Goal: Task Accomplishment & Management: Use online tool/utility

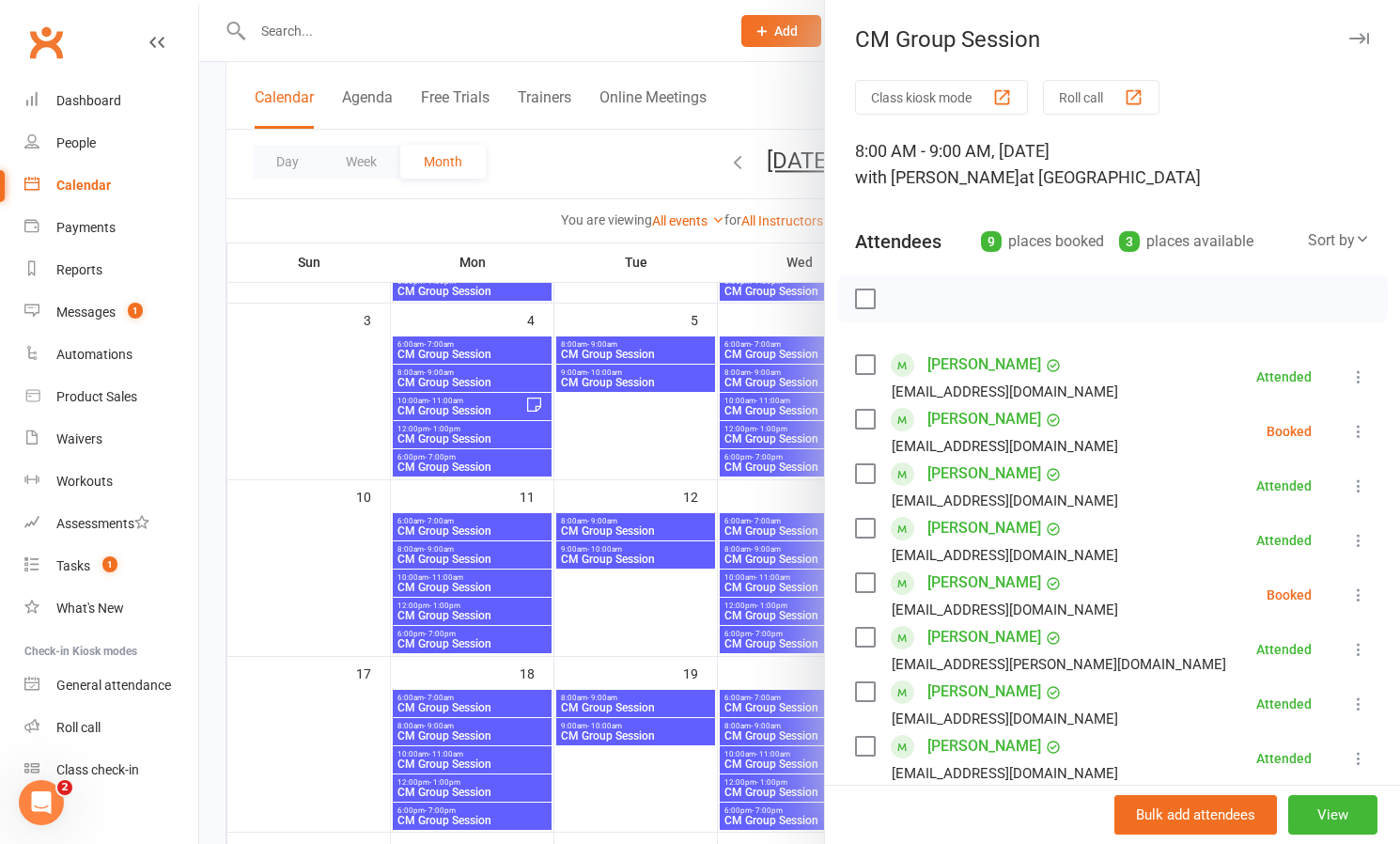
click at [1356, 423] on icon at bounding box center [1358, 431] width 19 height 19
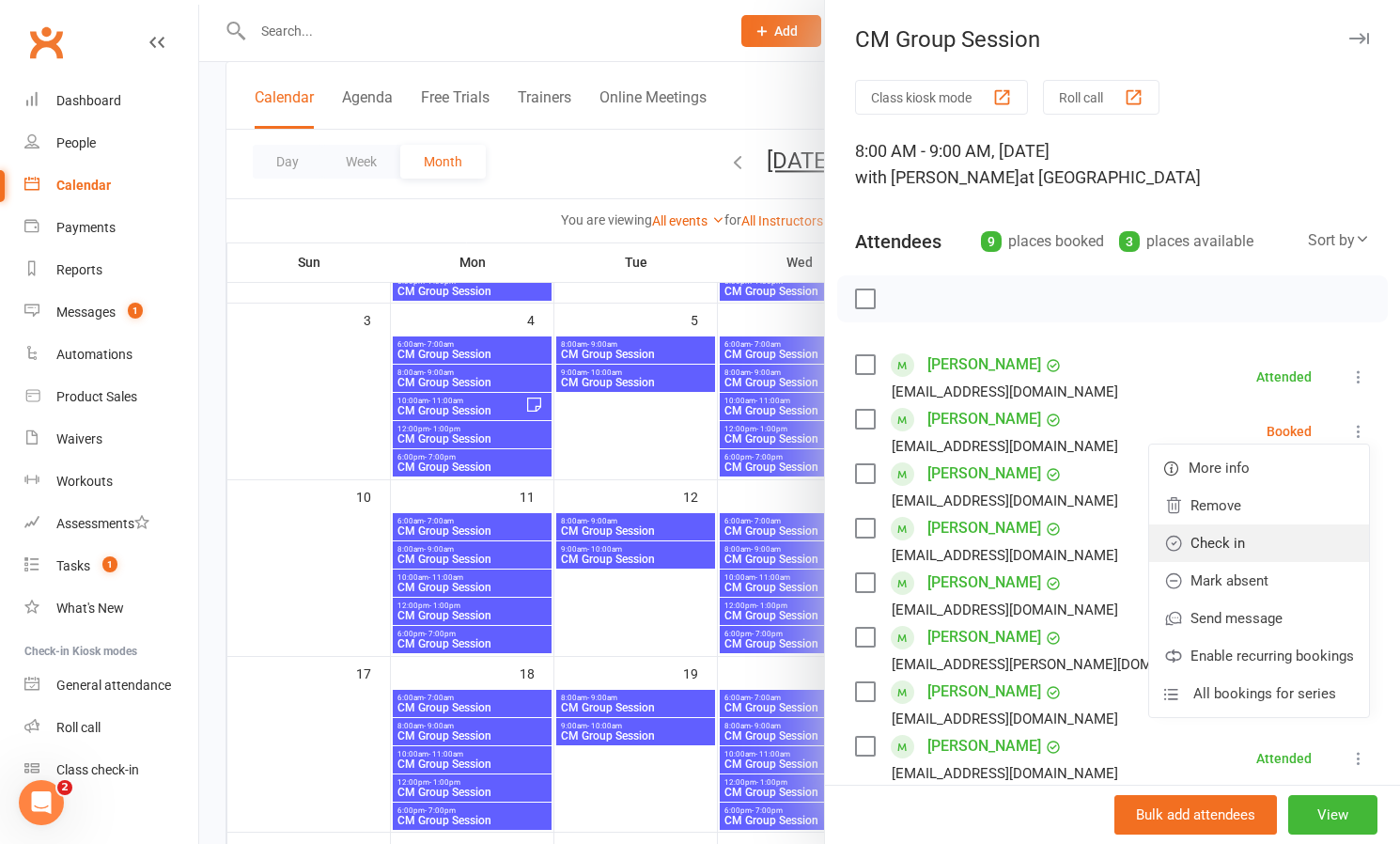
click at [1222, 538] on link "Check in" at bounding box center [1259, 543] width 220 height 38
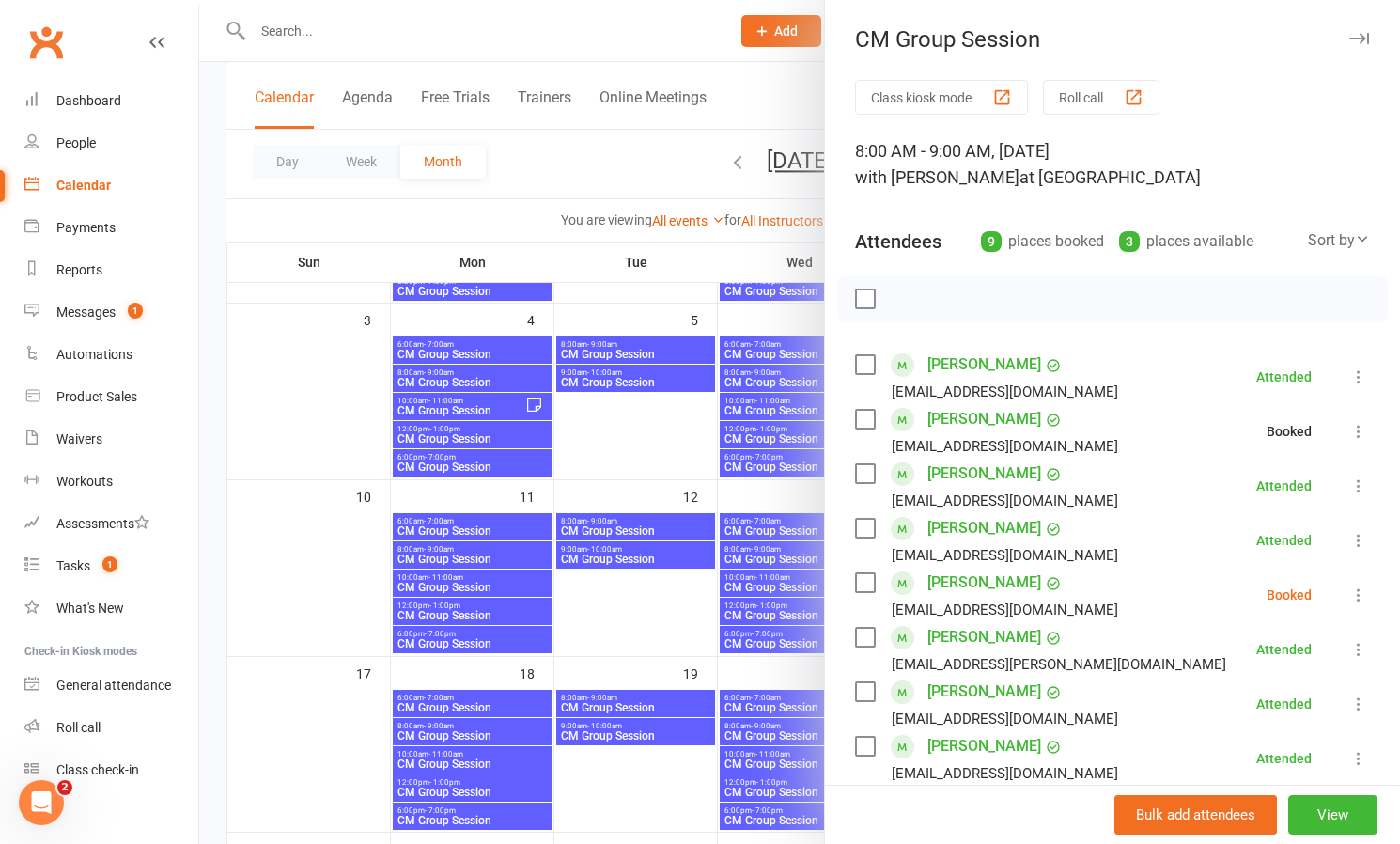
click at [1355, 591] on icon at bounding box center [1358, 595] width 19 height 19
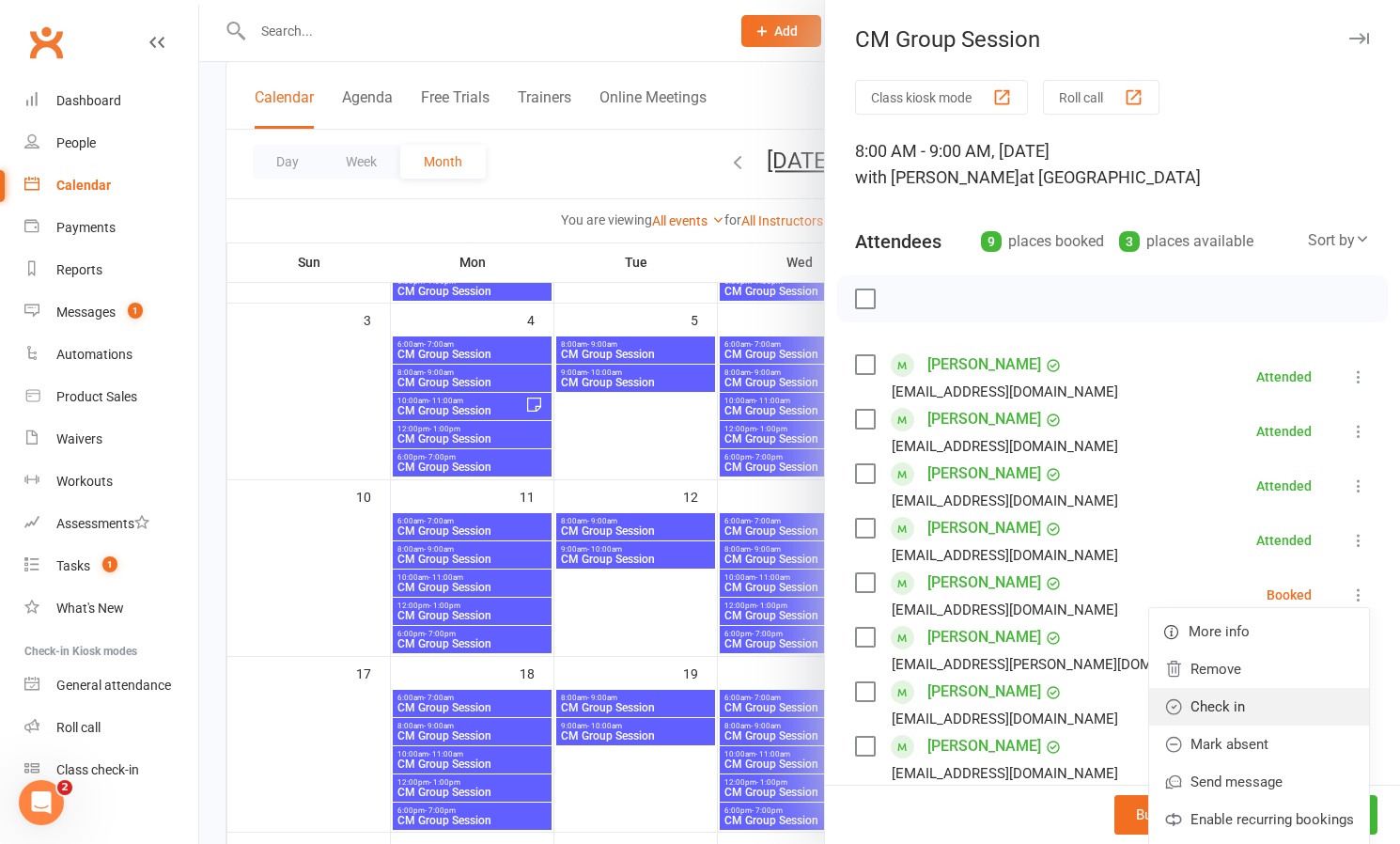
click at [1249, 705] on link "Check in" at bounding box center [1259, 706] width 220 height 38
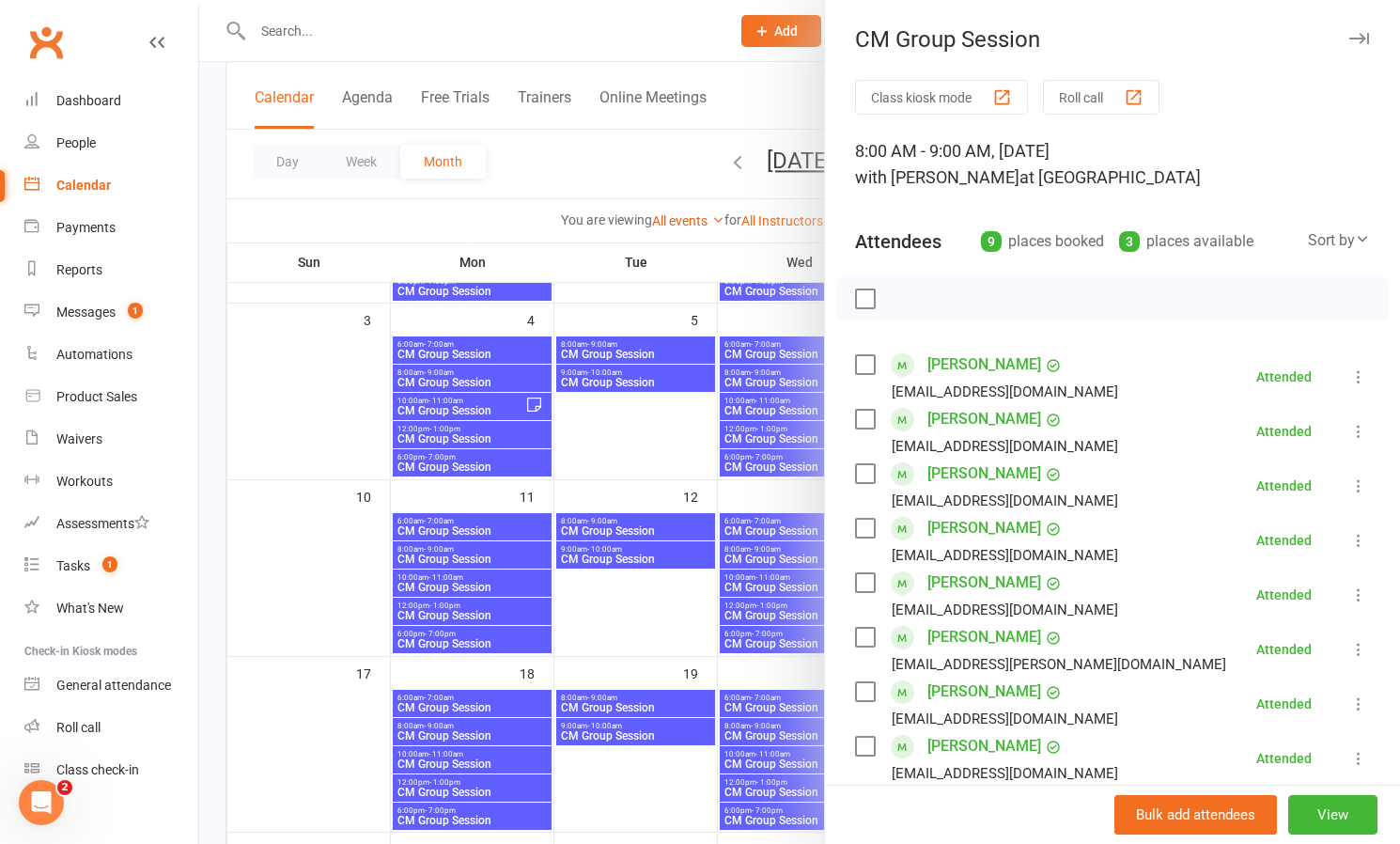
click at [663, 165] on div at bounding box center [799, 422] width 1201 height 844
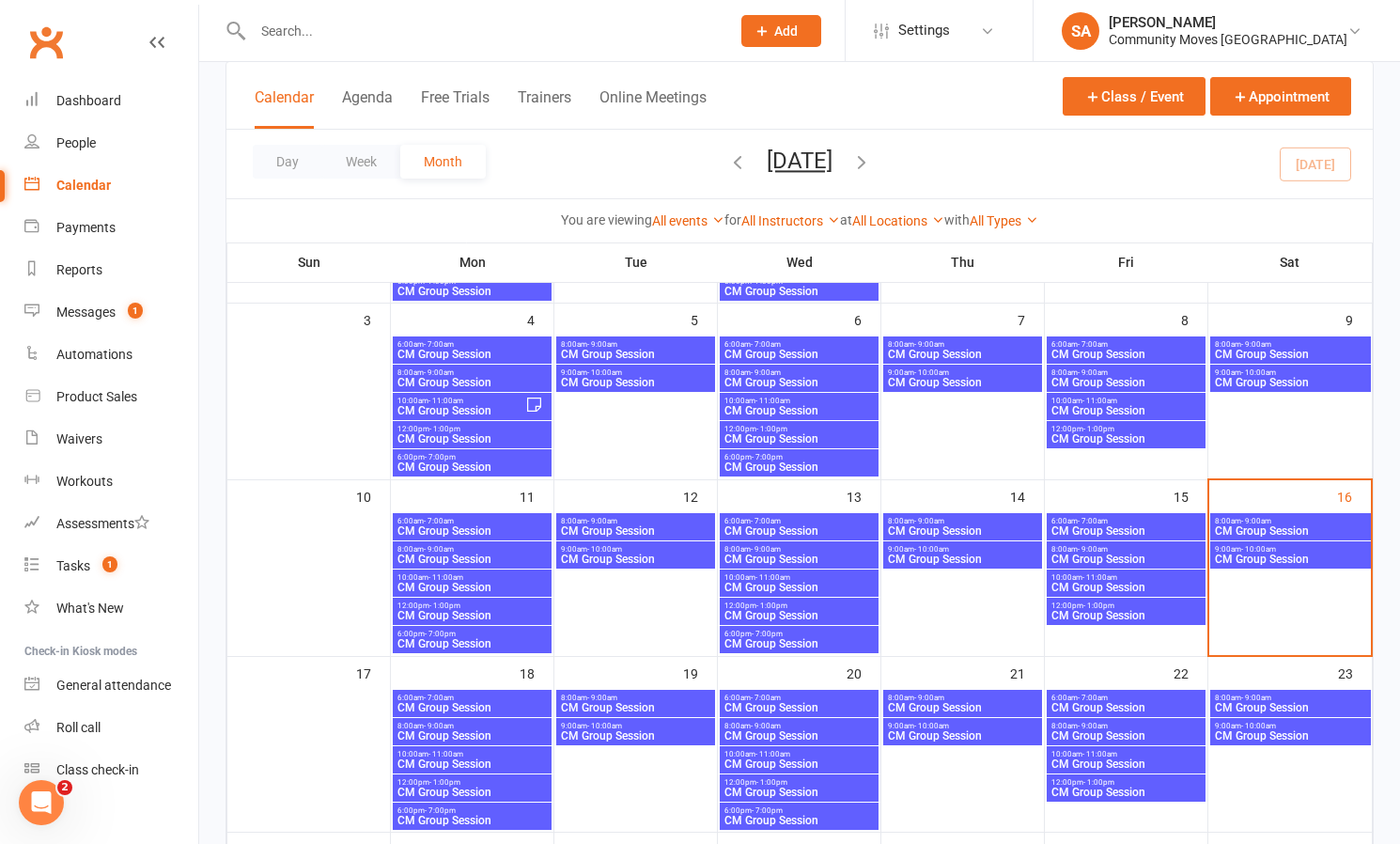
click at [1257, 549] on span "- 10:00am" at bounding box center [1258, 549] width 35 height 9
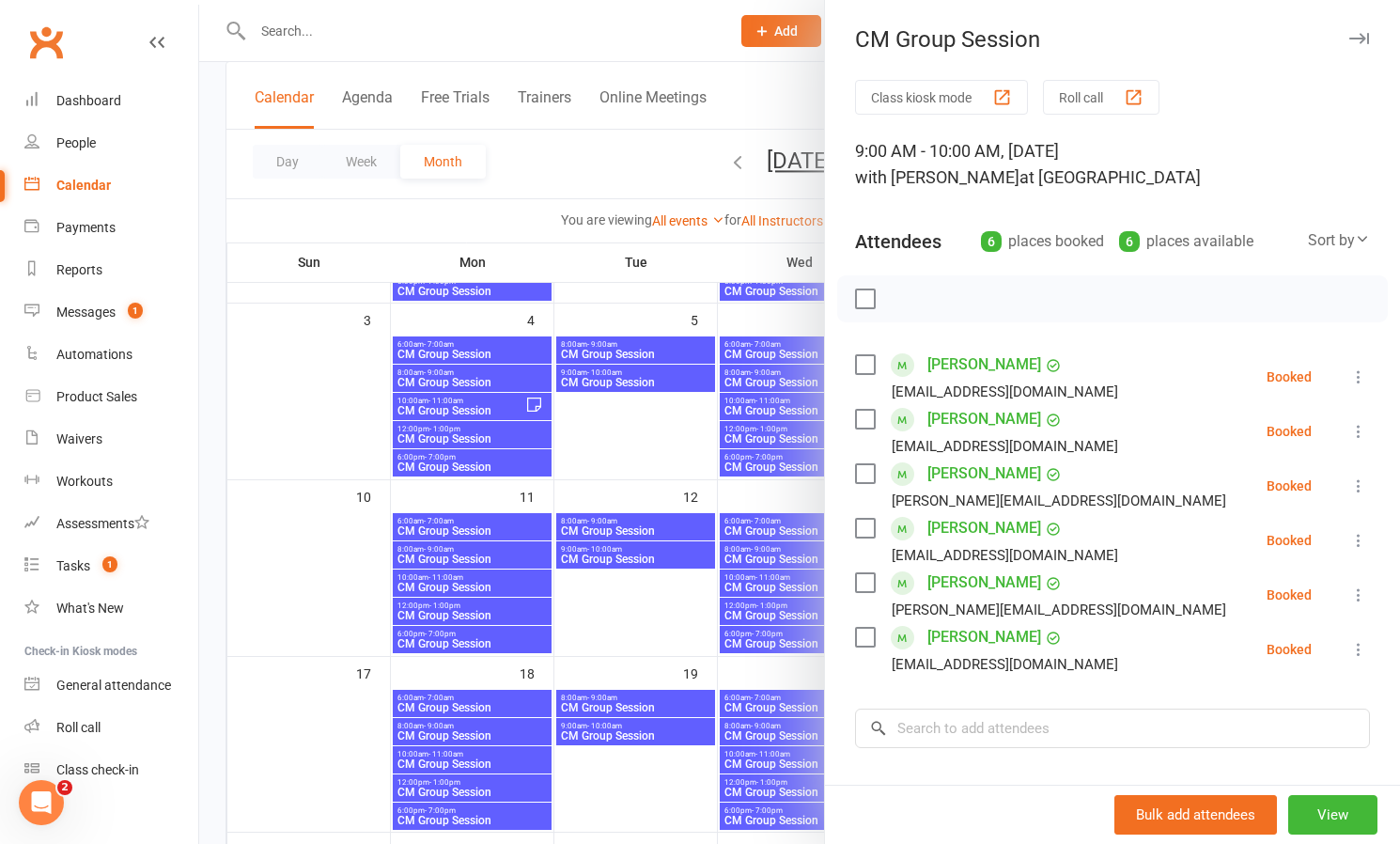
click at [1357, 369] on icon at bounding box center [1358, 377] width 19 height 19
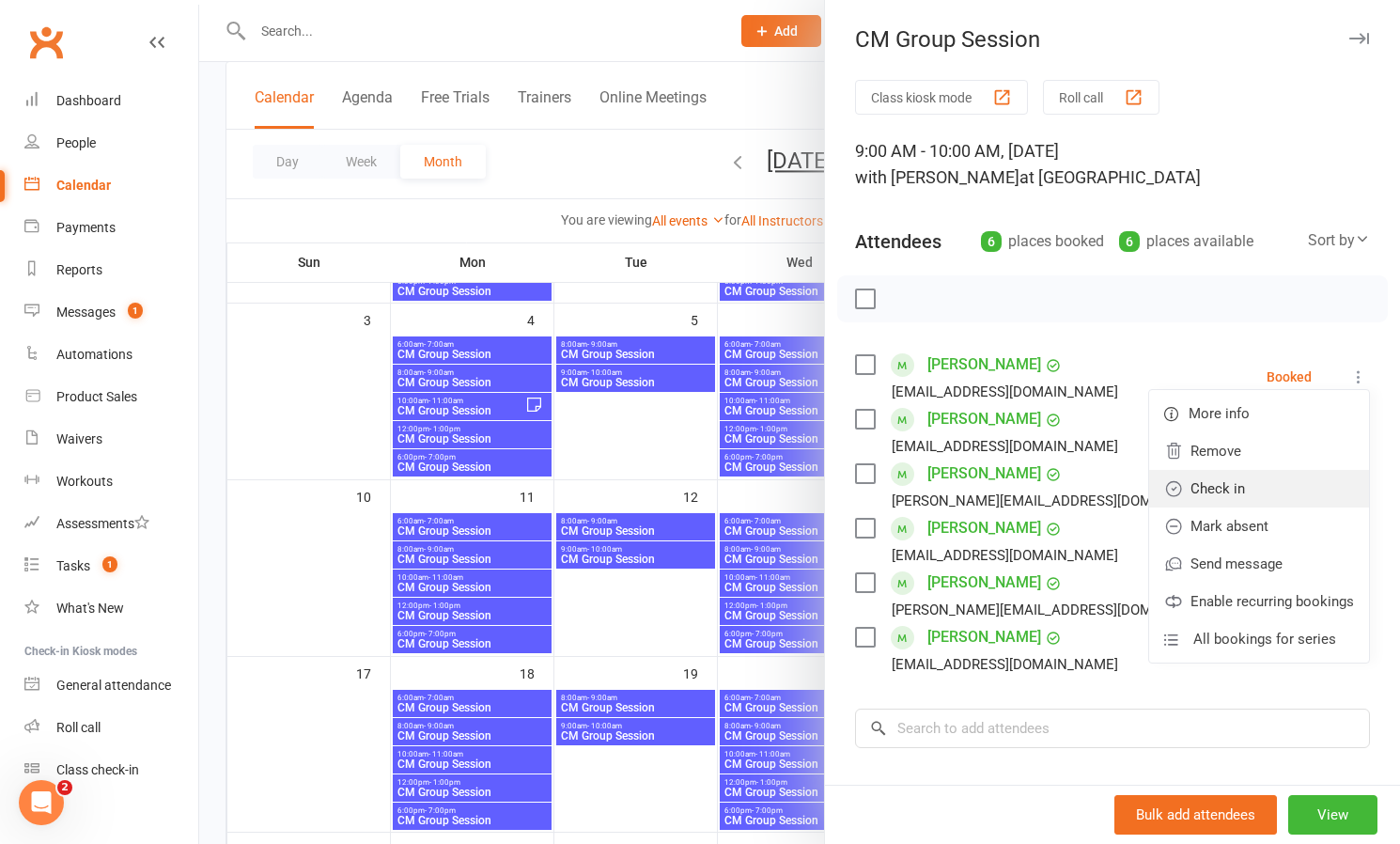
click at [1230, 492] on link "Check in" at bounding box center [1259, 489] width 220 height 38
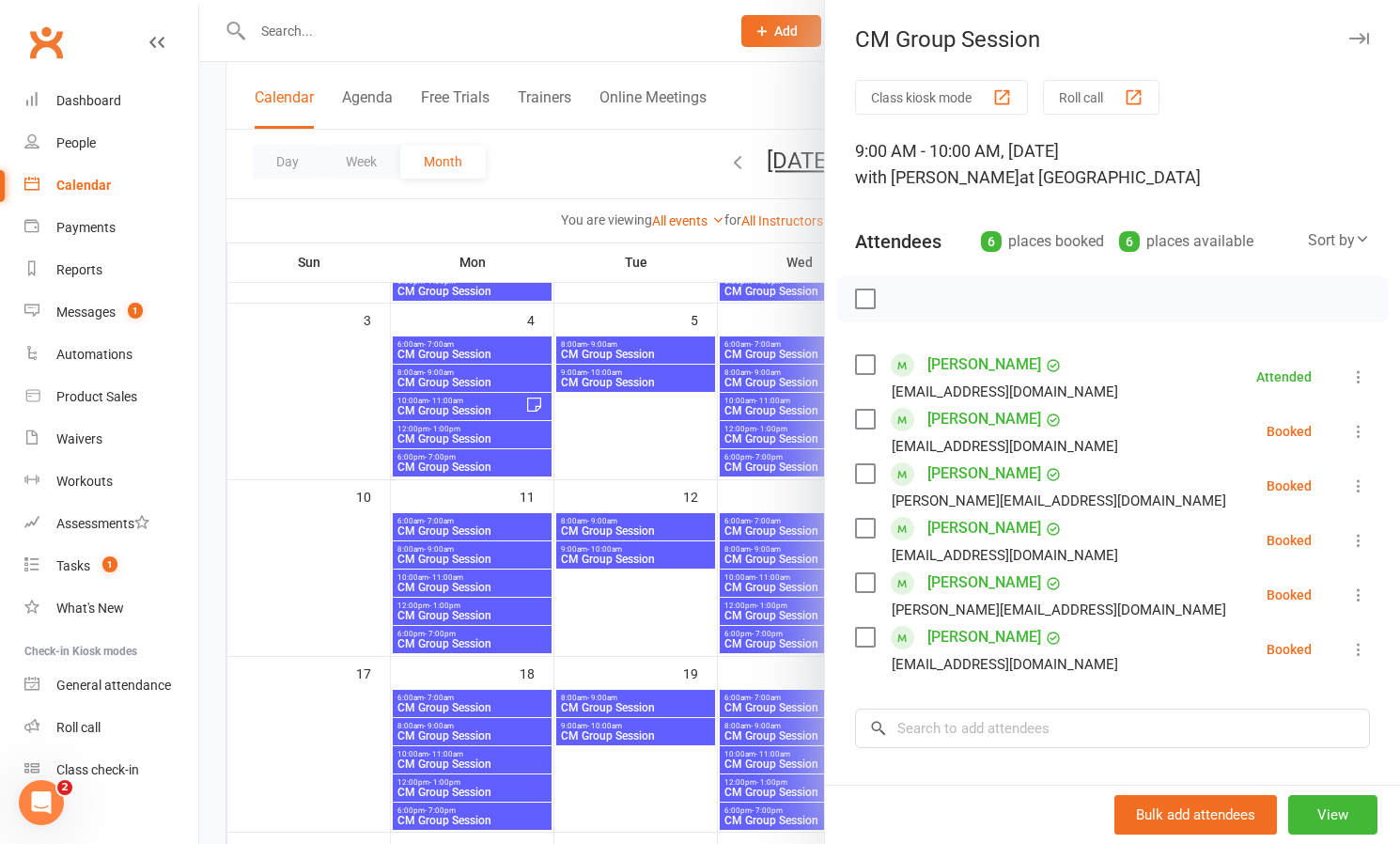
click at [1358, 478] on icon at bounding box center [1358, 486] width 19 height 19
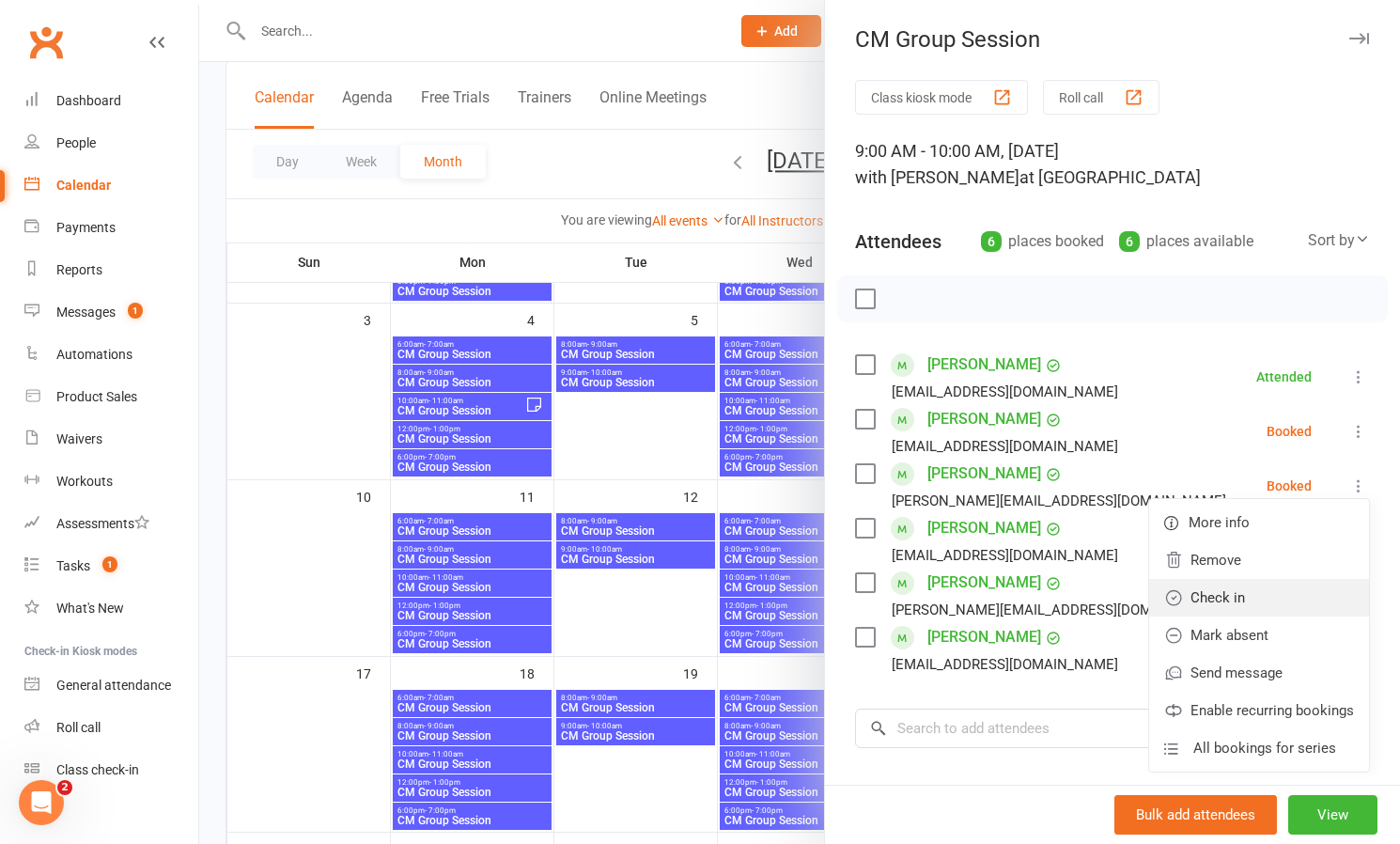
click at [1233, 596] on link "Check in" at bounding box center [1259, 598] width 220 height 38
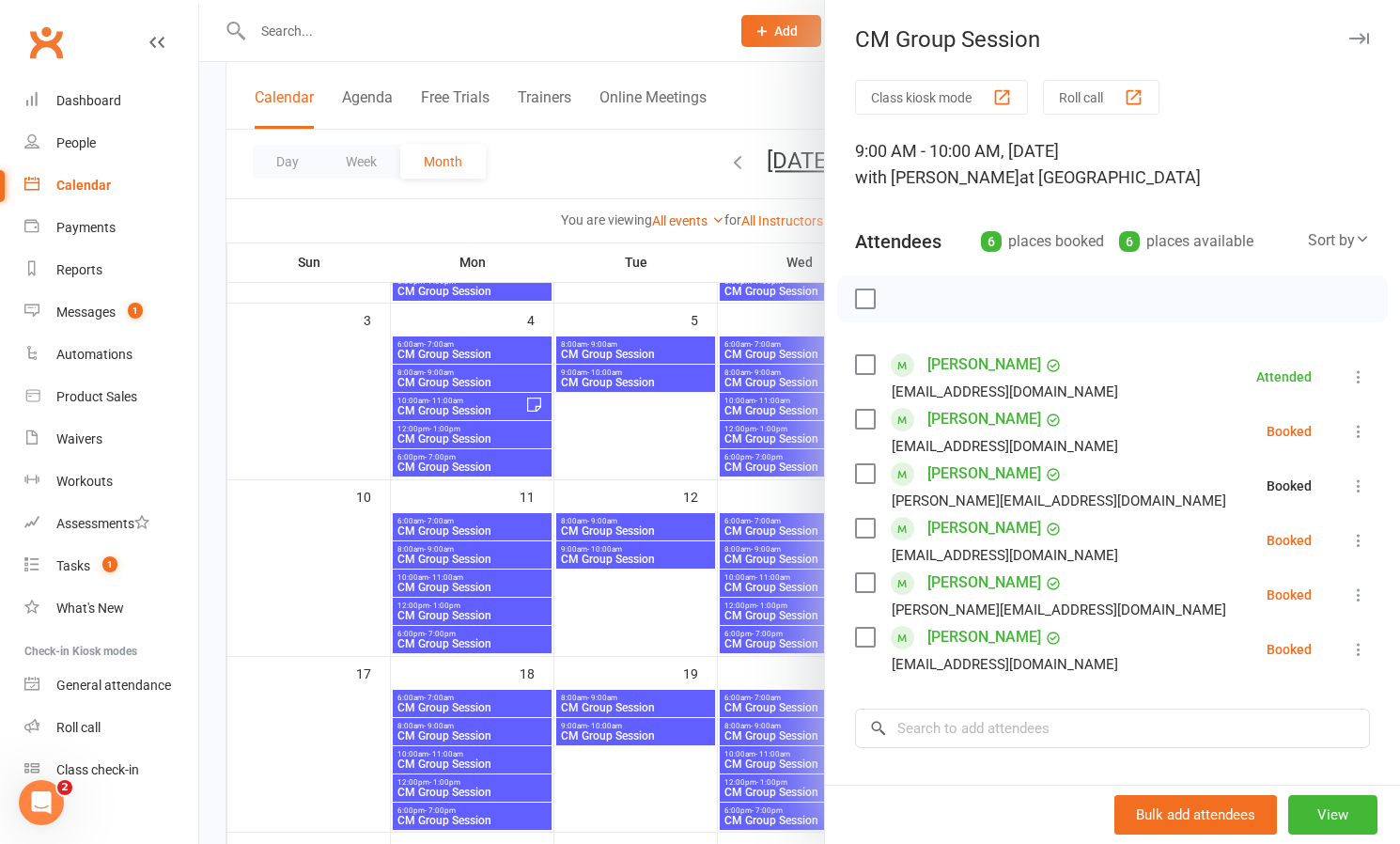
click at [1357, 592] on icon at bounding box center [1358, 595] width 19 height 19
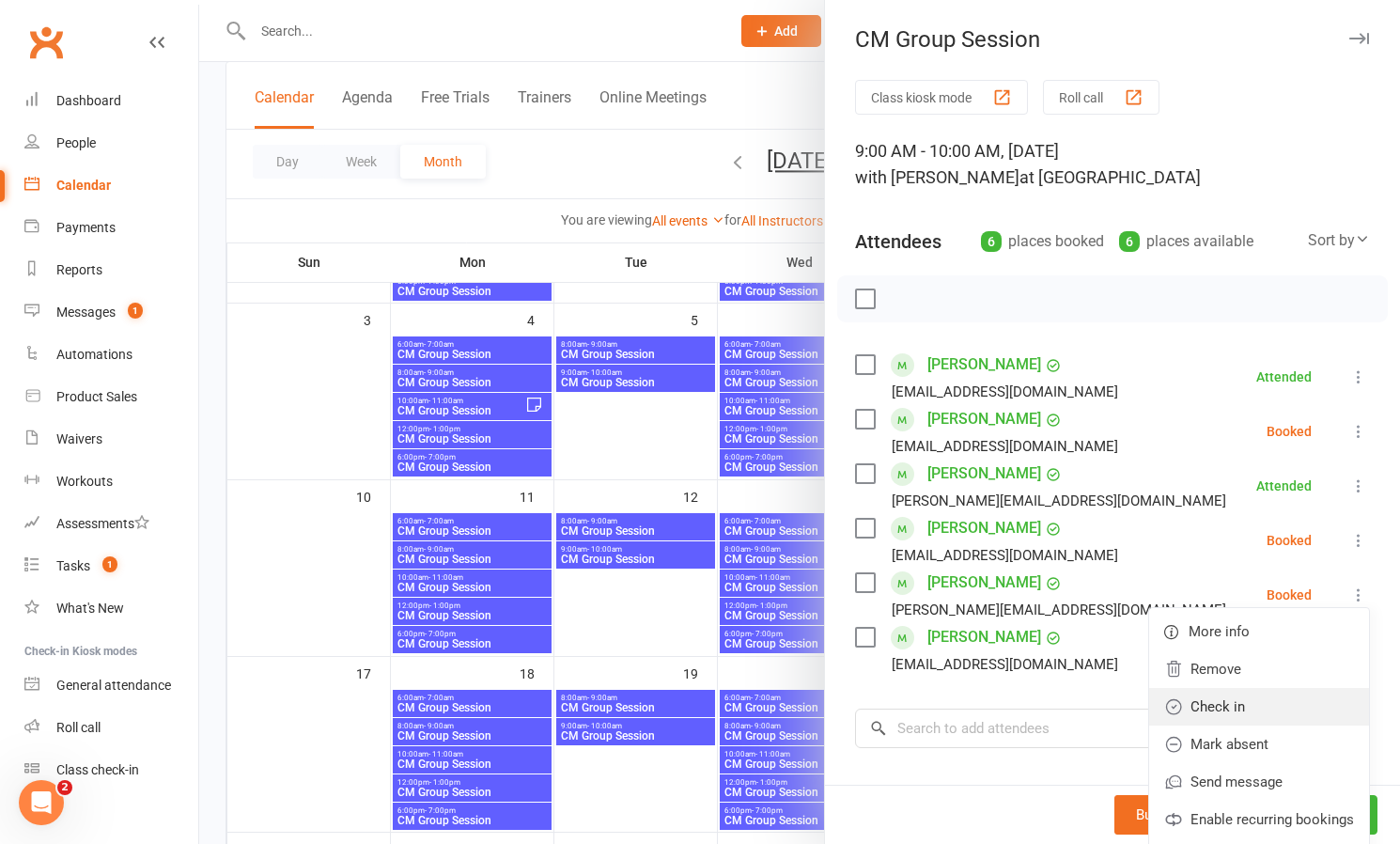
click at [1242, 698] on link "Check in" at bounding box center [1259, 706] width 220 height 38
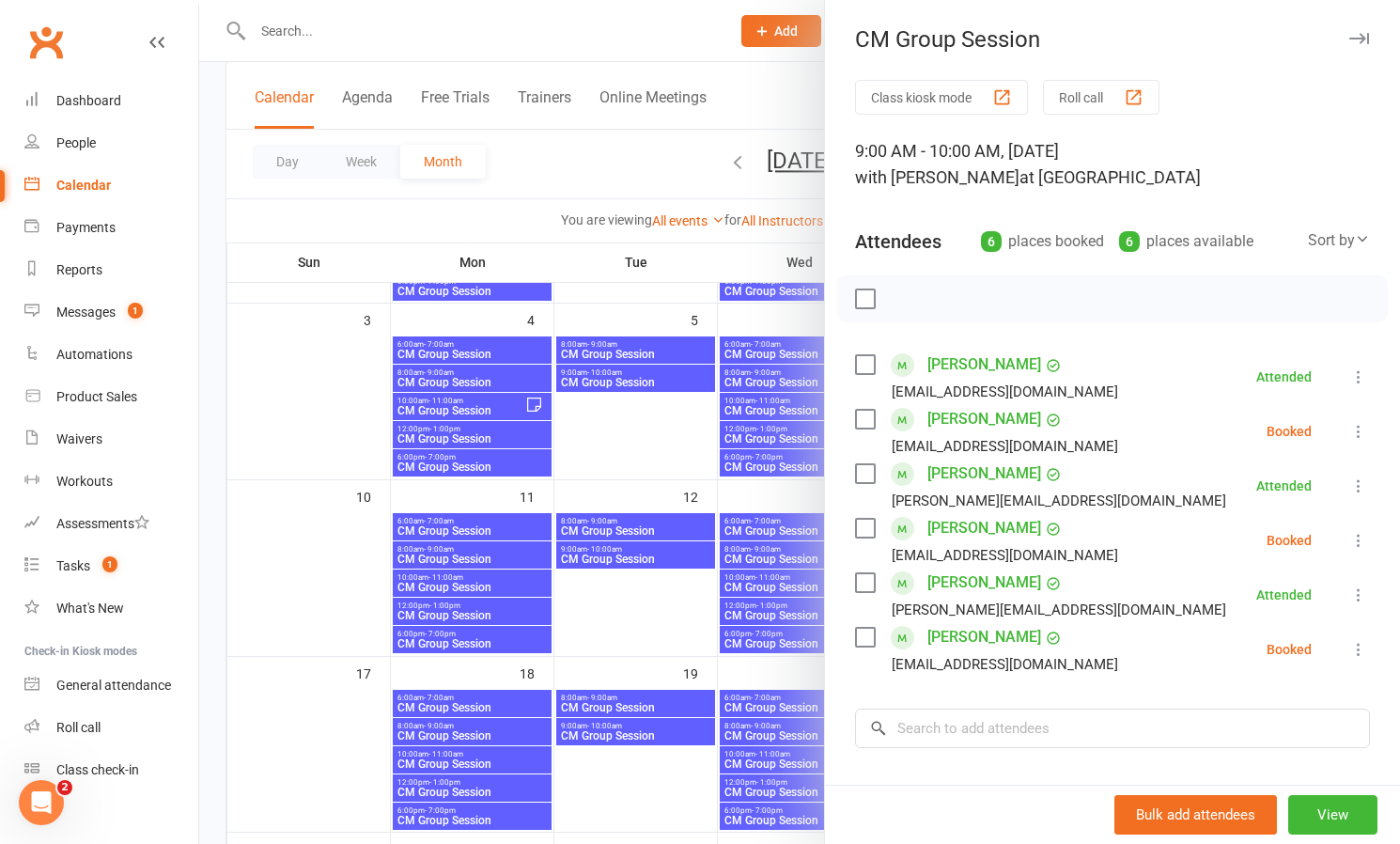
click at [1362, 534] on icon at bounding box center [1358, 540] width 19 height 19
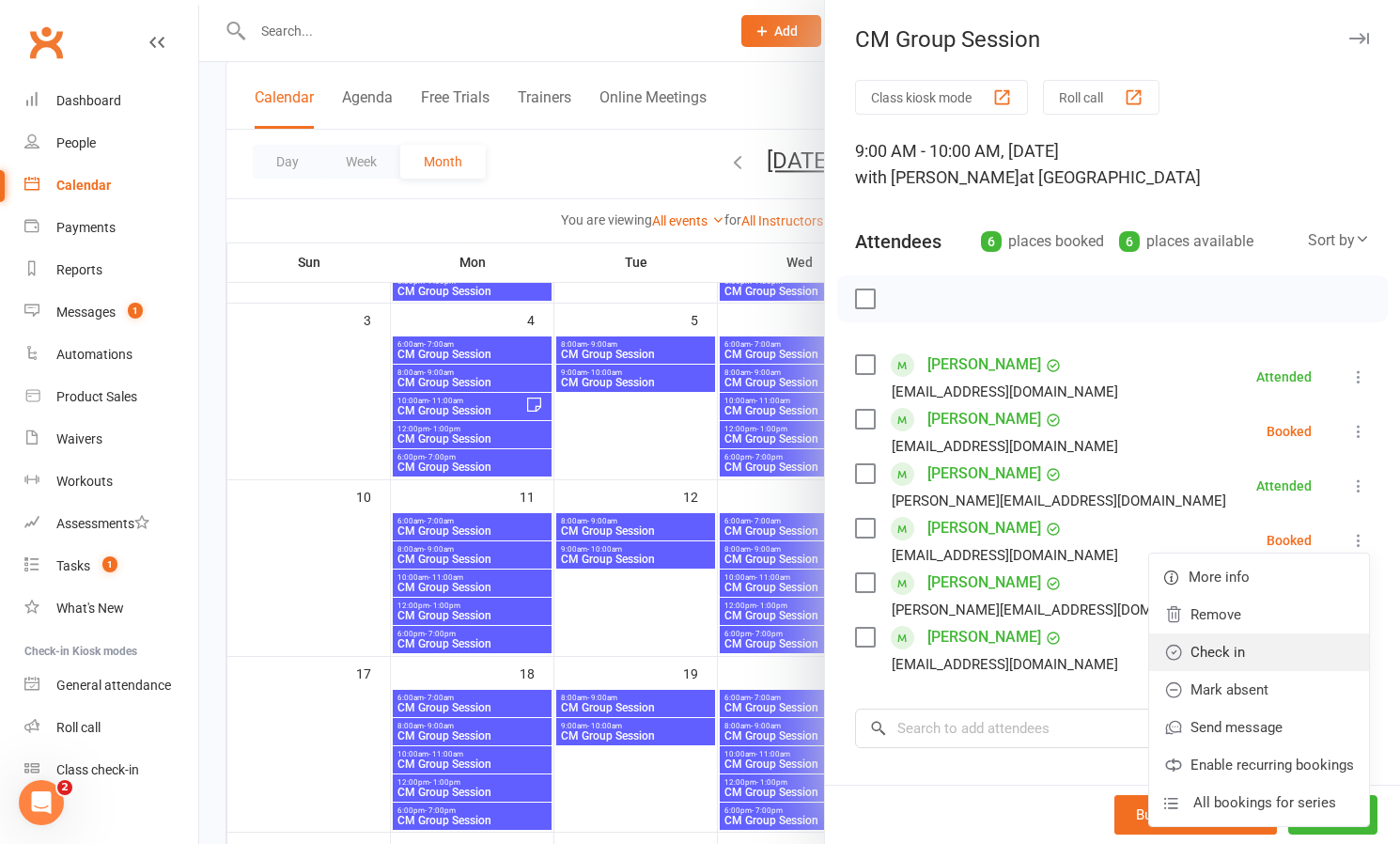
click at [1241, 653] on link "Check in" at bounding box center [1259, 652] width 220 height 38
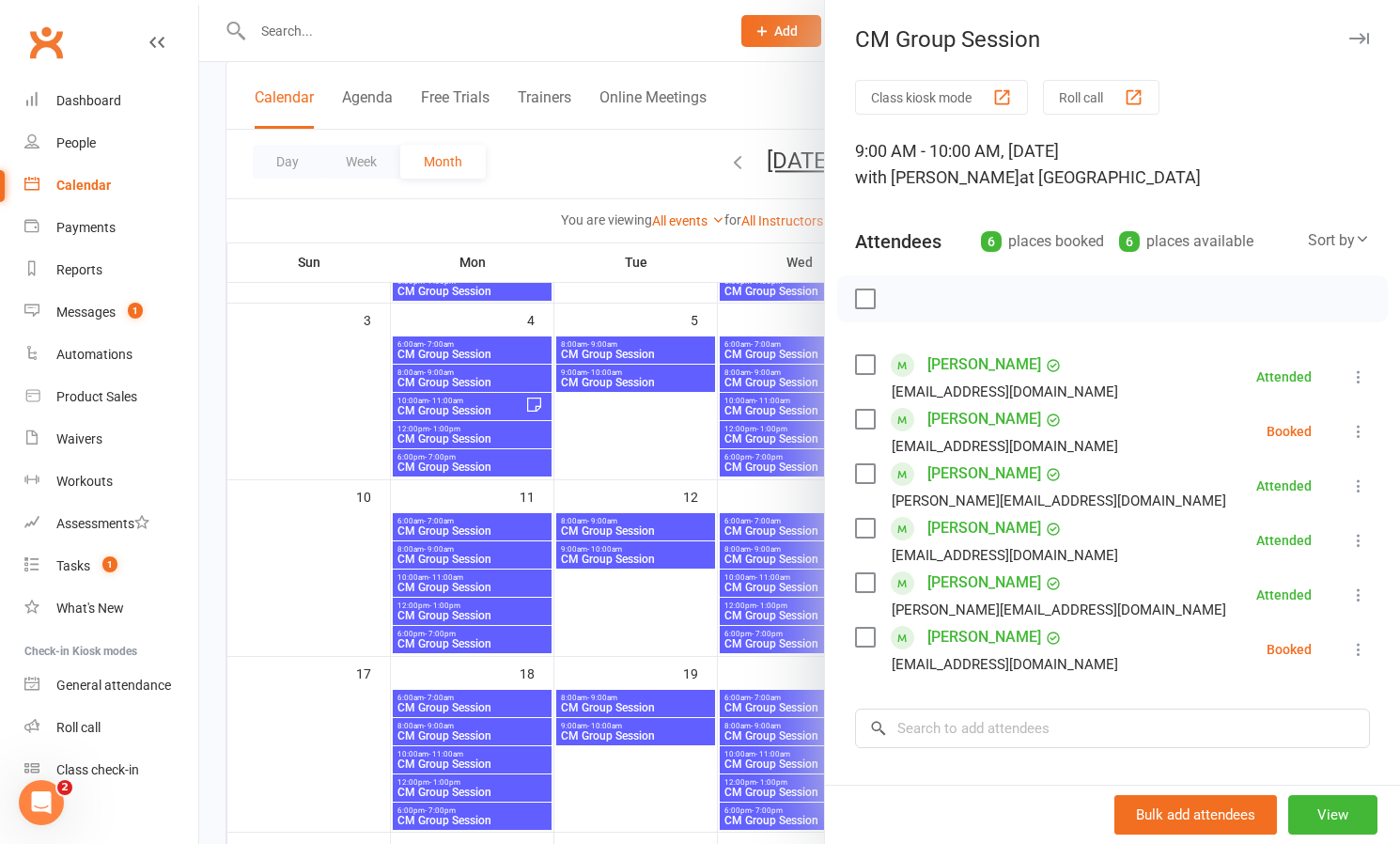
click at [1359, 422] on icon at bounding box center [1358, 431] width 19 height 19
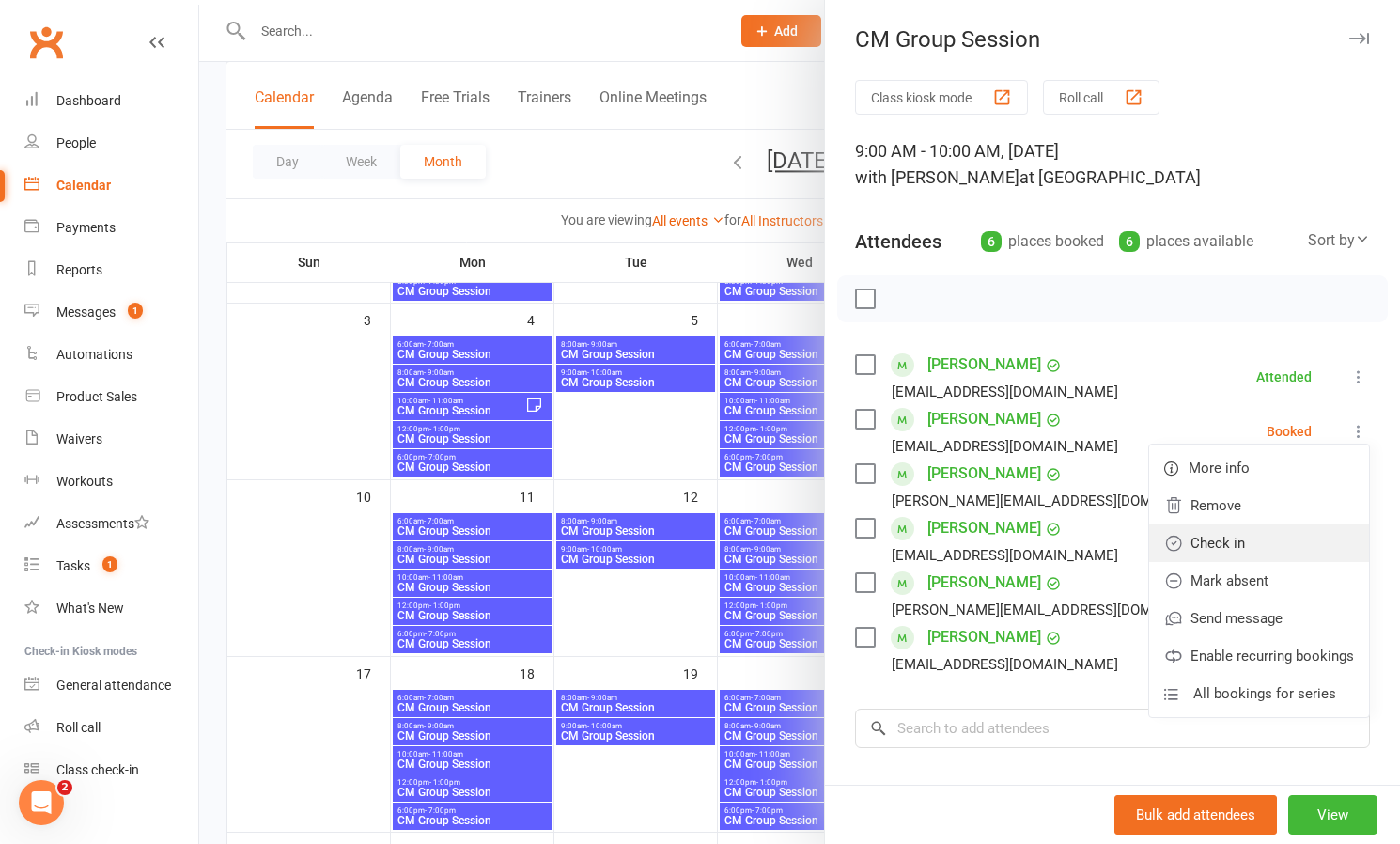
click at [1229, 544] on link "Check in" at bounding box center [1259, 543] width 220 height 38
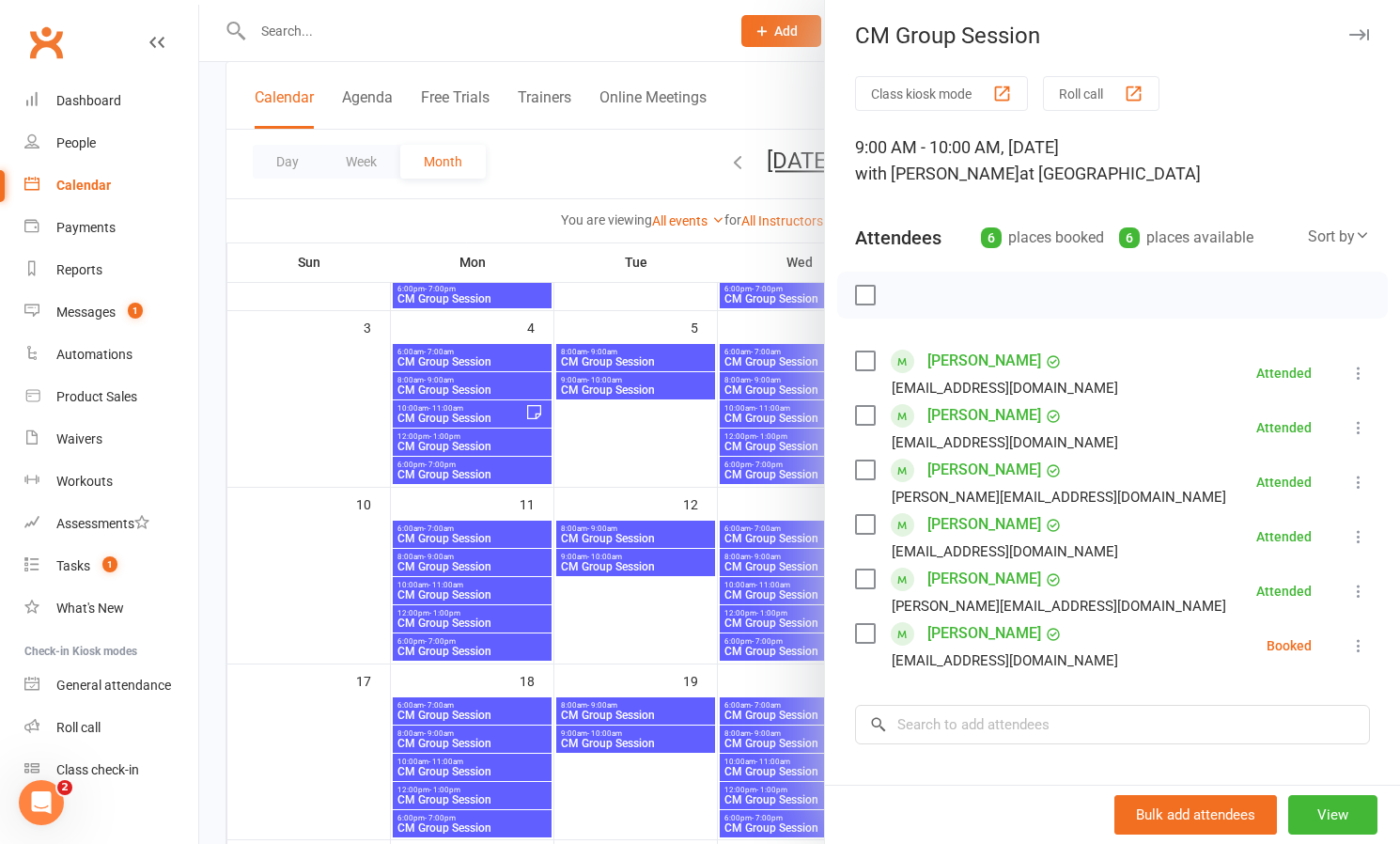
scroll to position [5, 0]
click at [1357, 642] on icon at bounding box center [1358, 645] width 19 height 19
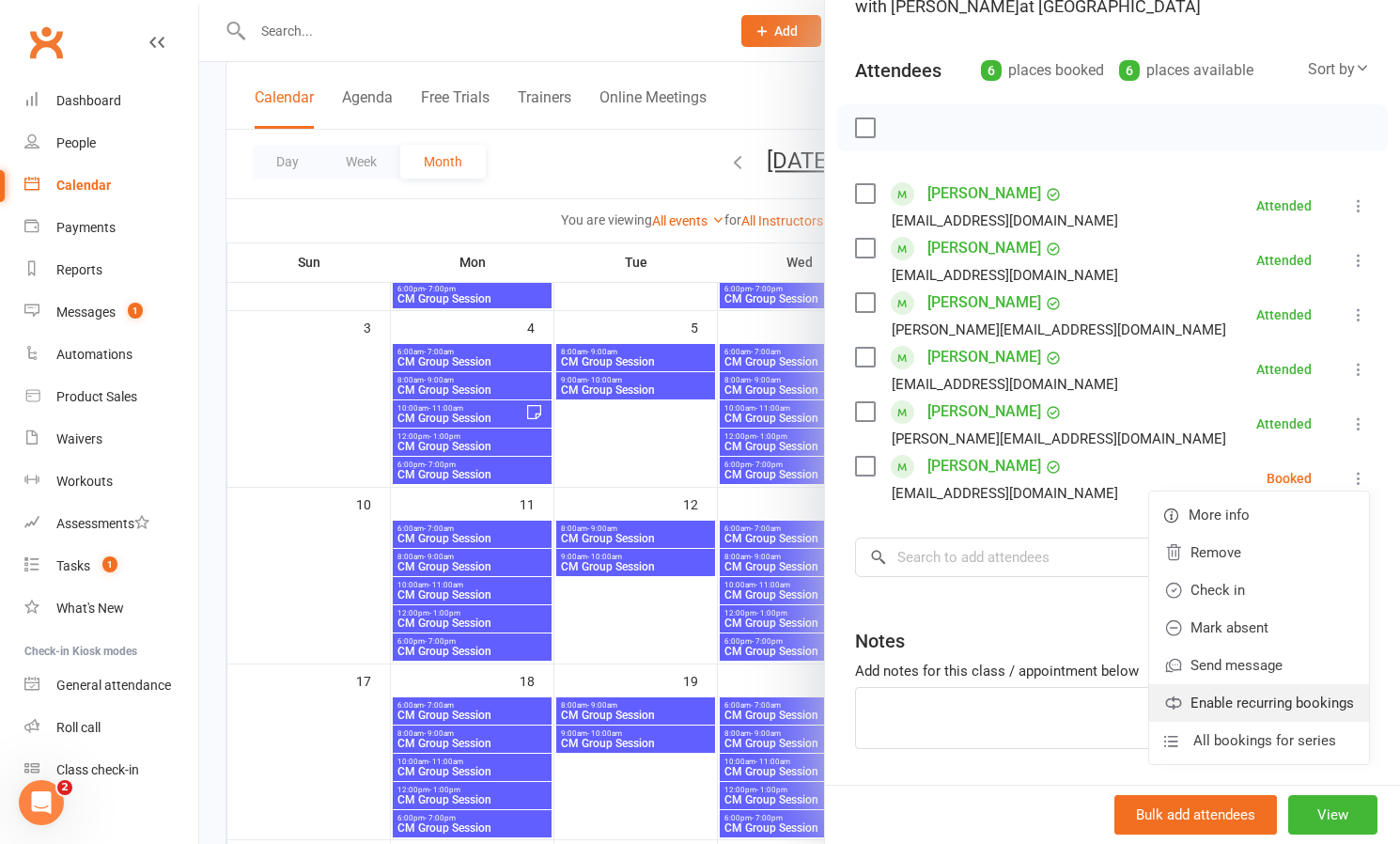
scroll to position [173, 0]
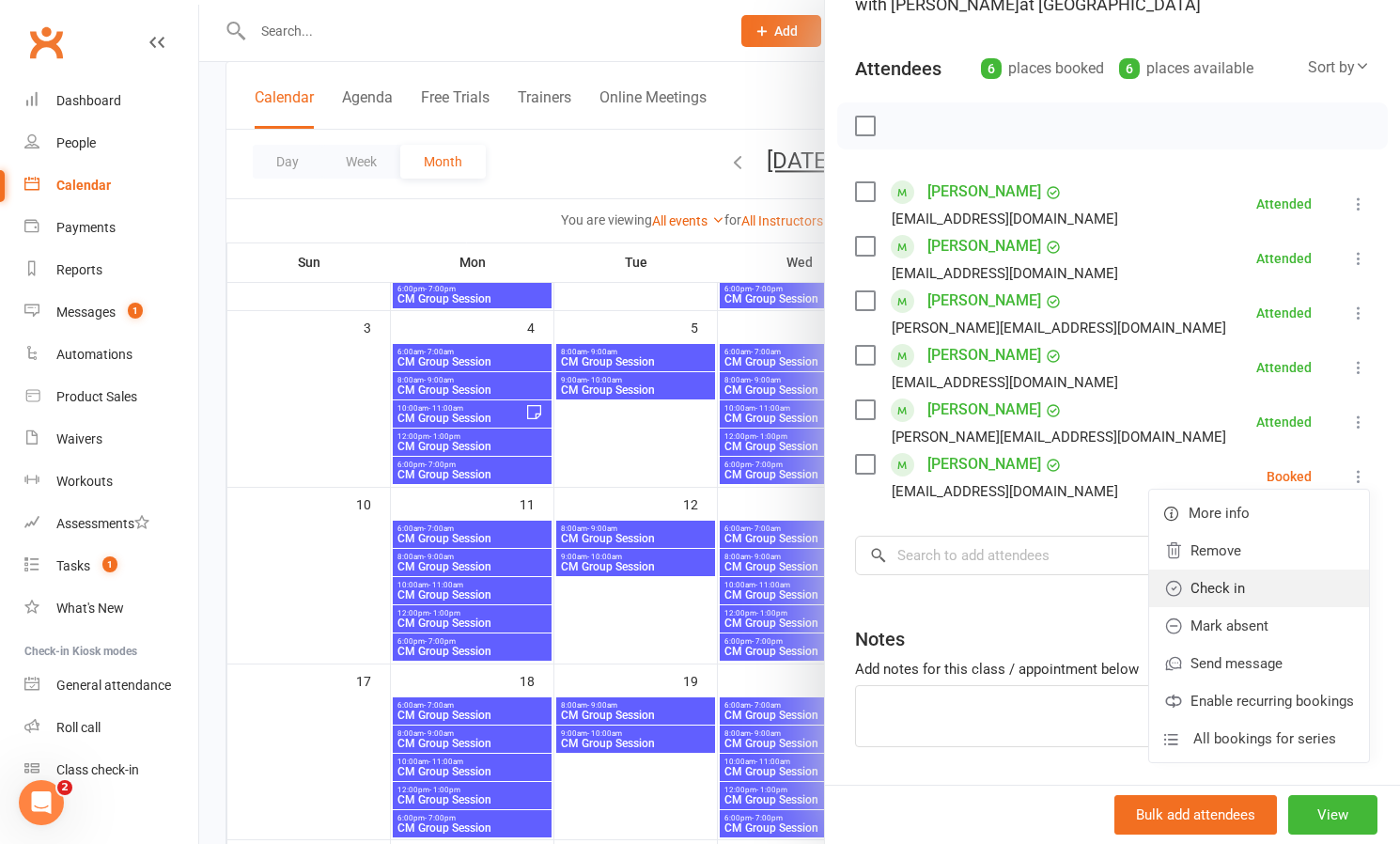
click at [1223, 587] on link "Check in" at bounding box center [1259, 589] width 220 height 38
